Goal: Find specific page/section: Find specific page/section

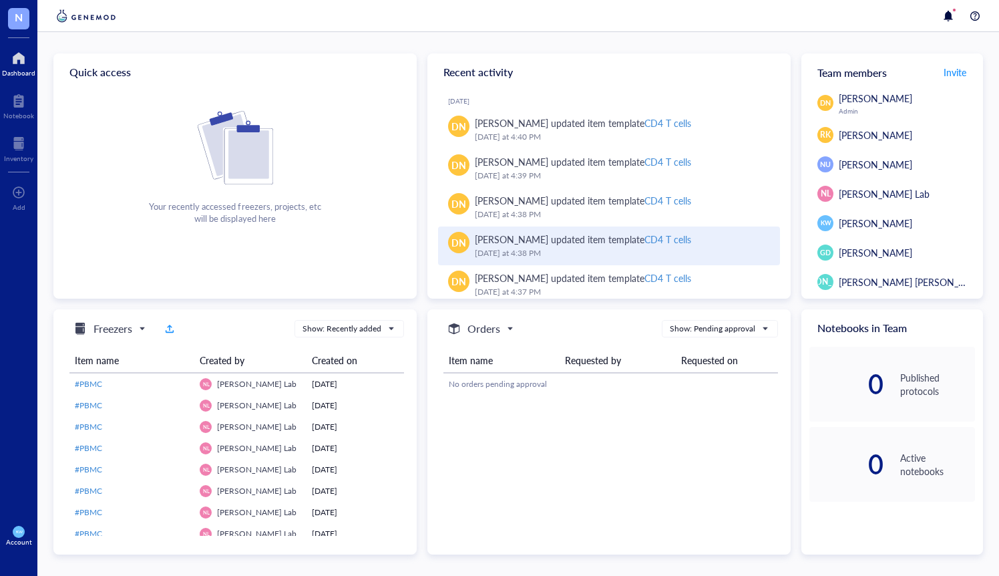
scroll to position [19, 0]
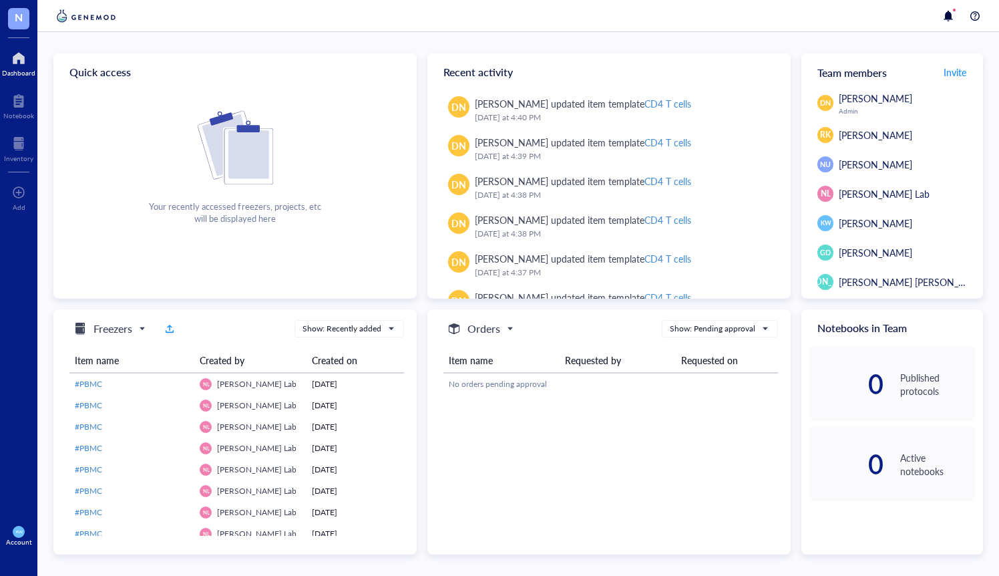
click at [852, 225] on span "[PERSON_NAME]" at bounding box center [875, 222] width 73 height 13
click at [28, 55] on div at bounding box center [18, 57] width 33 height 21
click at [11, 147] on div at bounding box center [18, 143] width 29 height 21
